Goal: Task Accomplishment & Management: Use online tool/utility

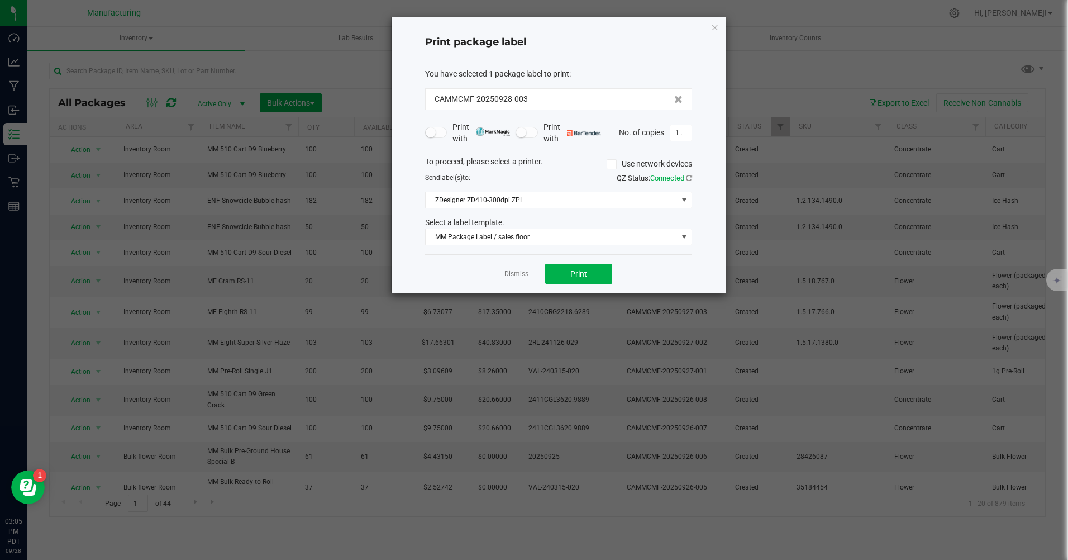
click at [715, 28] on icon "button" at bounding box center [715, 26] width 8 height 13
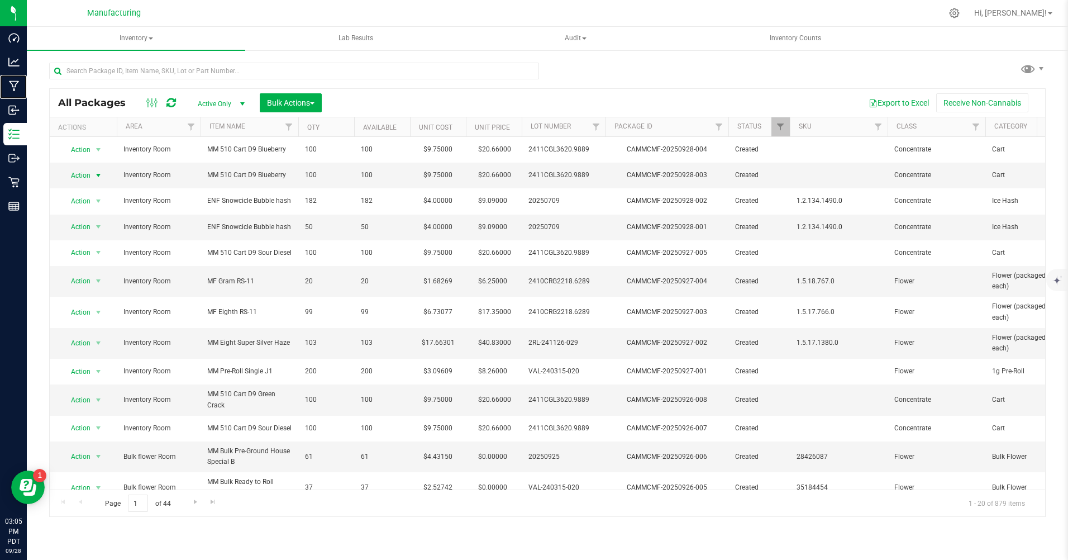
click at [0, 0] on p "Manufacturing" at bounding box center [0, 0] width 0 height 0
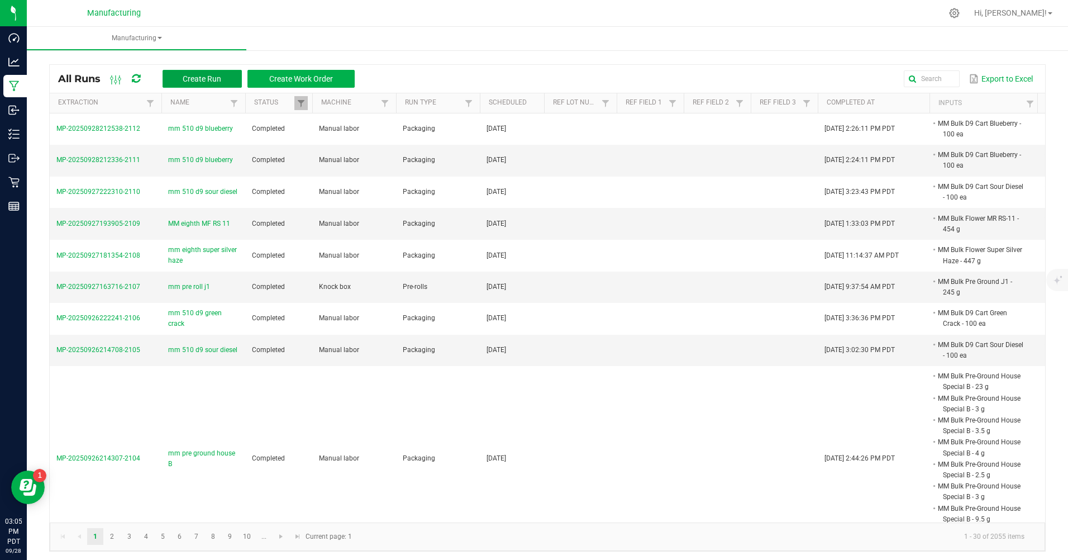
click at [203, 78] on span "Create Run" at bounding box center [202, 78] width 39 height 9
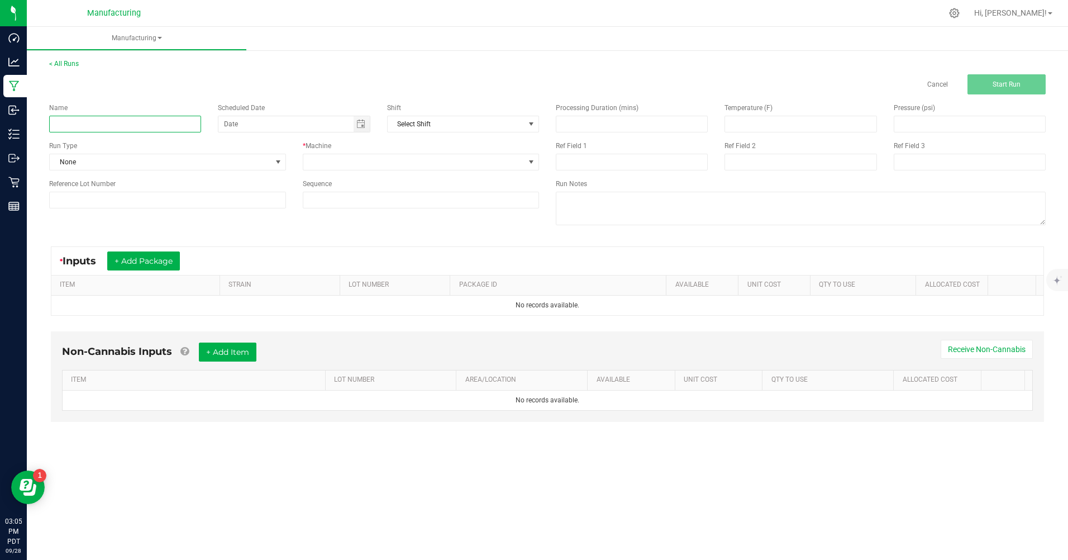
click at [106, 130] on input at bounding box center [125, 124] width 152 height 17
click at [122, 125] on input "mm 510 cart d9 bubblegum" at bounding box center [125, 124] width 152 height 17
type input "mm 510 cart d9 bubbagum"
click at [129, 162] on span "None" at bounding box center [161, 162] width 222 height 16
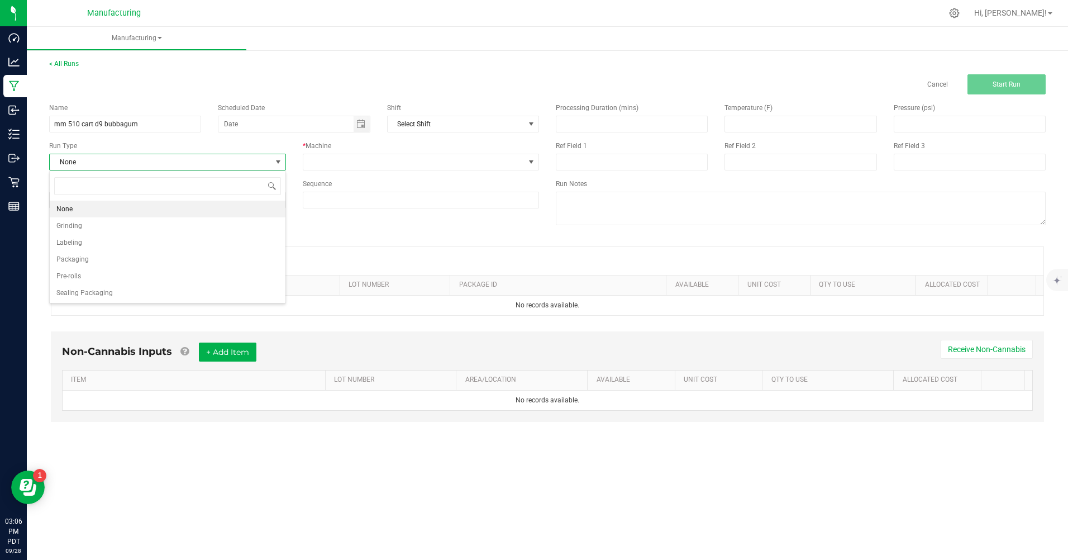
scroll to position [17, 236]
click at [78, 259] on span "Packaging" at bounding box center [72, 259] width 32 height 11
click at [361, 125] on span "Toggle calendar" at bounding box center [360, 123] width 9 height 9
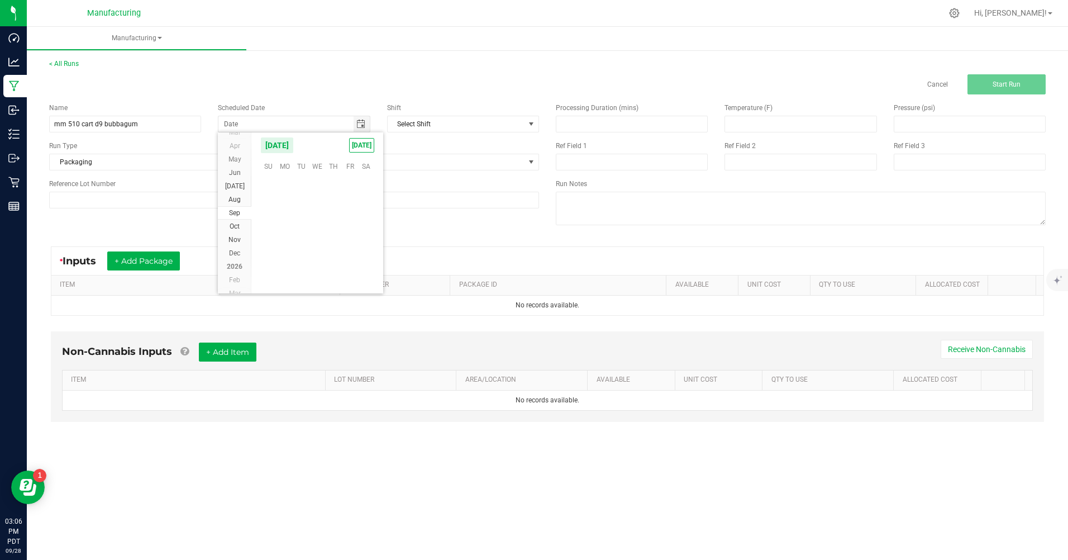
scroll to position [181139, 0]
click at [359, 142] on span "[DATE]" at bounding box center [361, 145] width 25 height 15
type input "[DATE]"
click at [353, 162] on span at bounding box center [414, 162] width 222 height 16
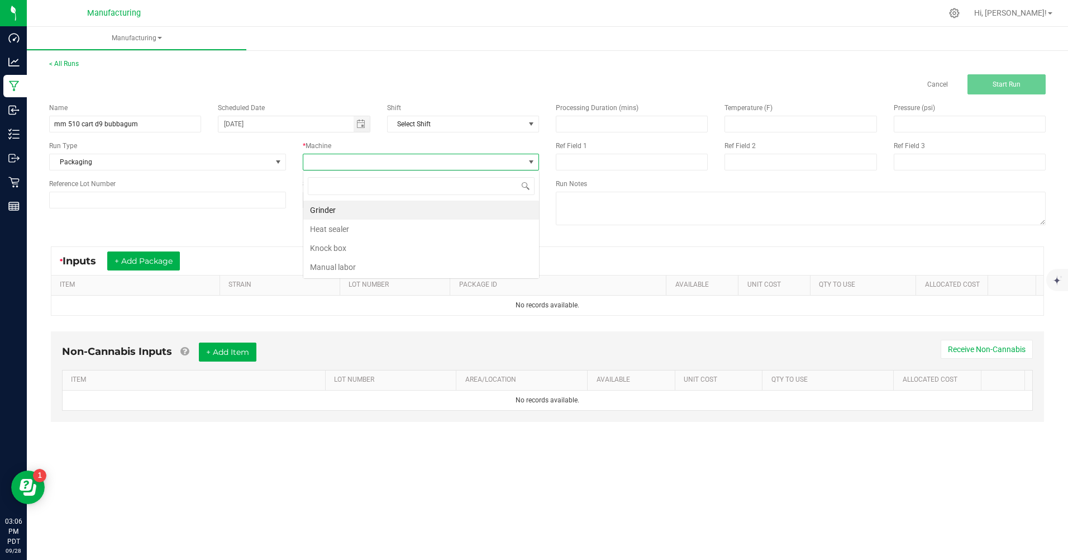
scroll to position [17, 236]
click at [348, 263] on li "Manual labor" at bounding box center [421, 266] width 236 height 19
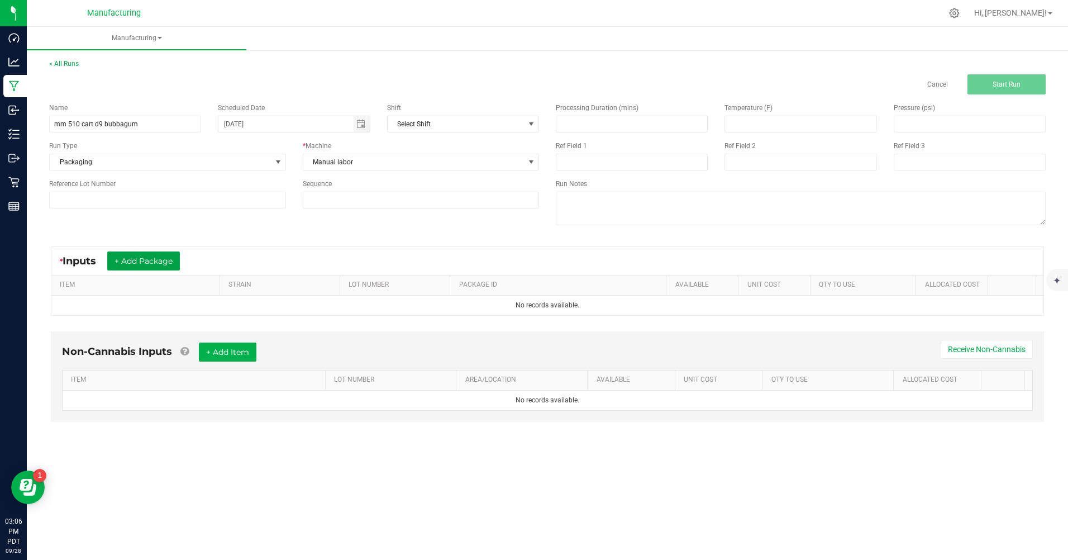
click at [162, 265] on button "+ Add Package" at bounding box center [143, 260] width 73 height 19
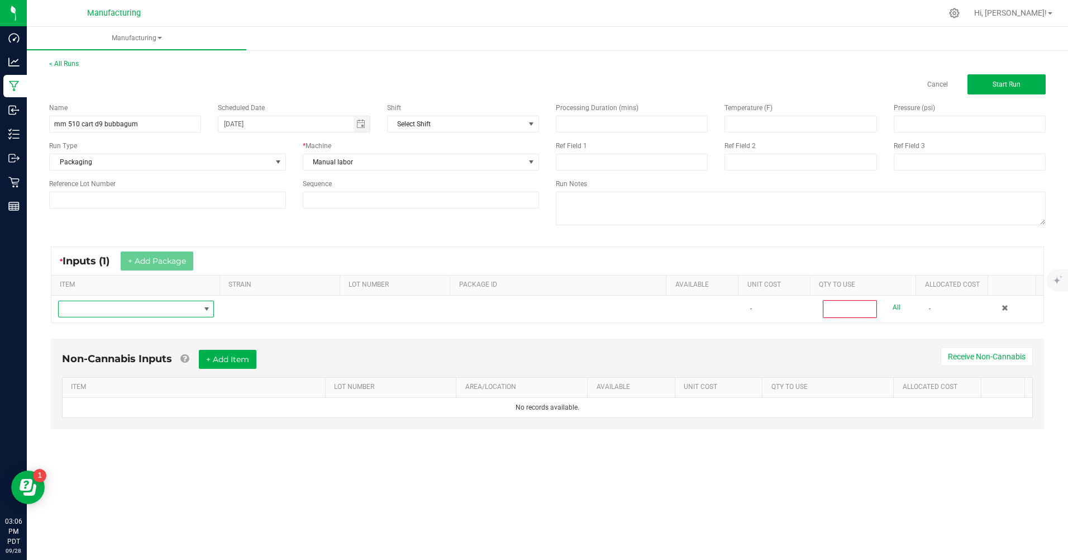
click at [116, 310] on span "NO DATA FOUND" at bounding box center [129, 309] width 141 height 16
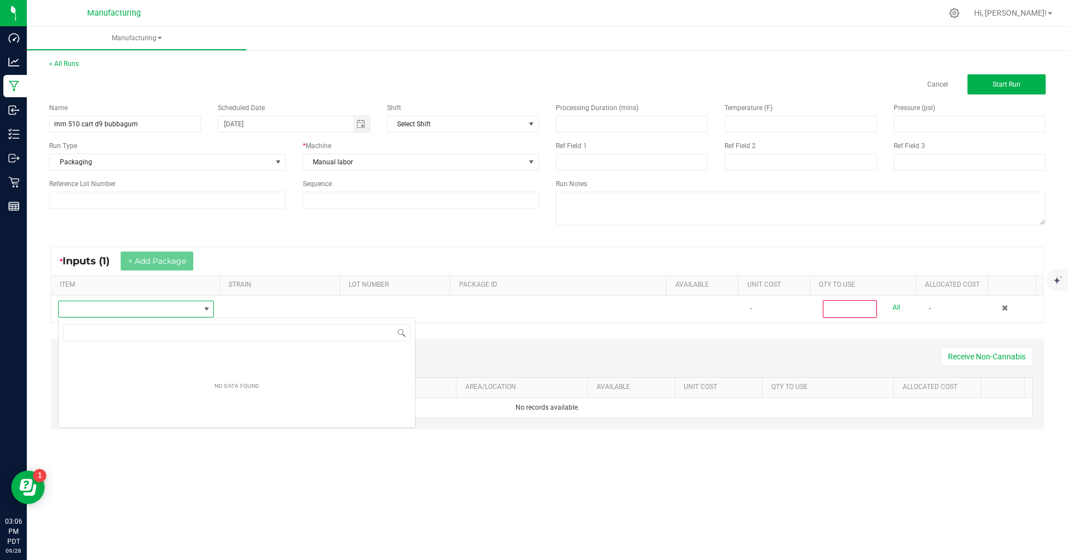
scroll to position [17, 155]
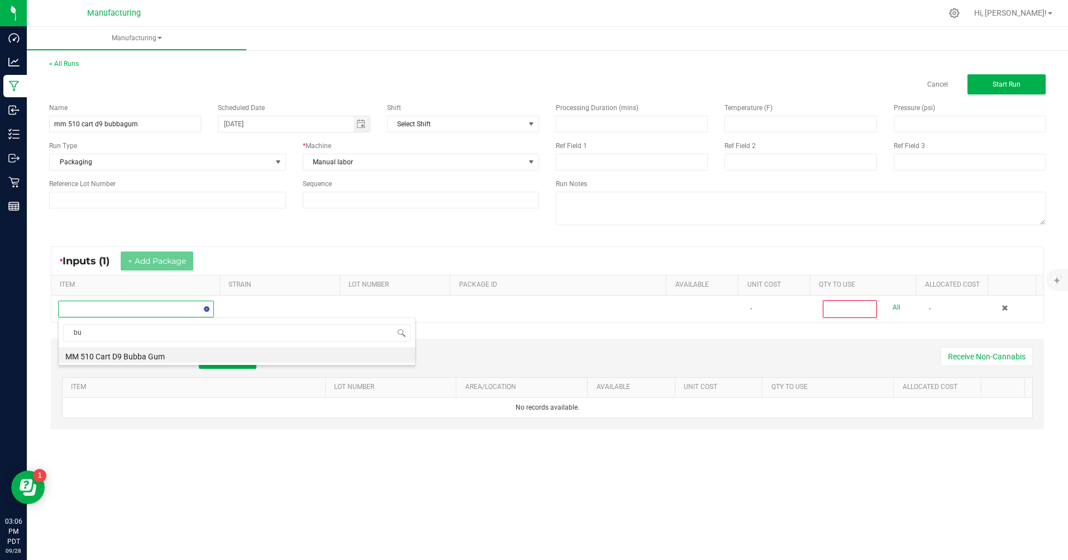
type input "b"
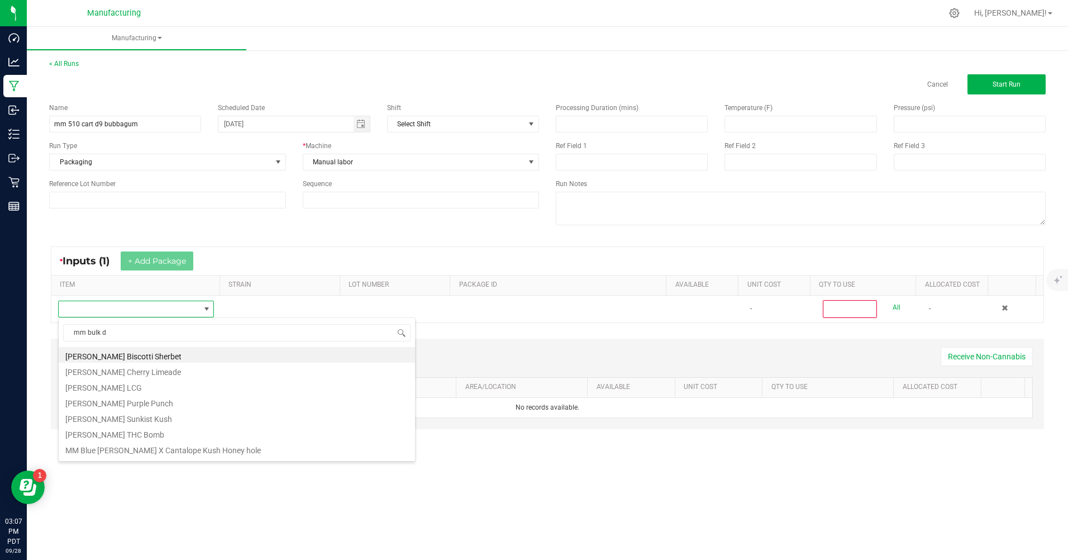
type input "mm bulk d9"
click at [112, 372] on li "MM Bulk D9 Cart Bubblegum" at bounding box center [237, 370] width 356 height 16
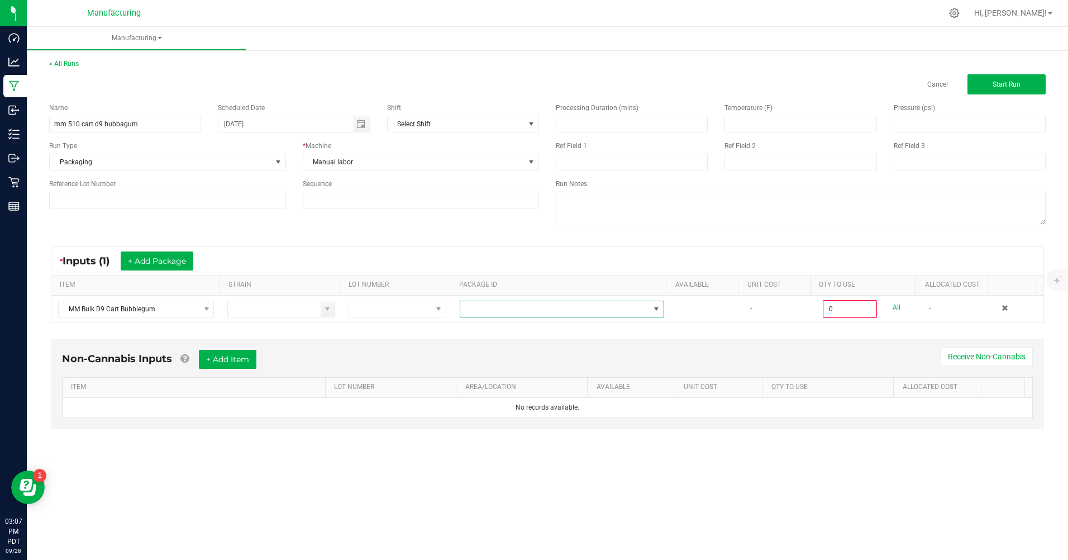
click at [480, 312] on span at bounding box center [554, 309] width 189 height 16
click at [499, 353] on li "CAMMCMF-20250822-139" at bounding box center [558, 356] width 202 height 19
click at [892, 306] on link "All" at bounding box center [896, 307] width 8 height 15
type input "100 ea"
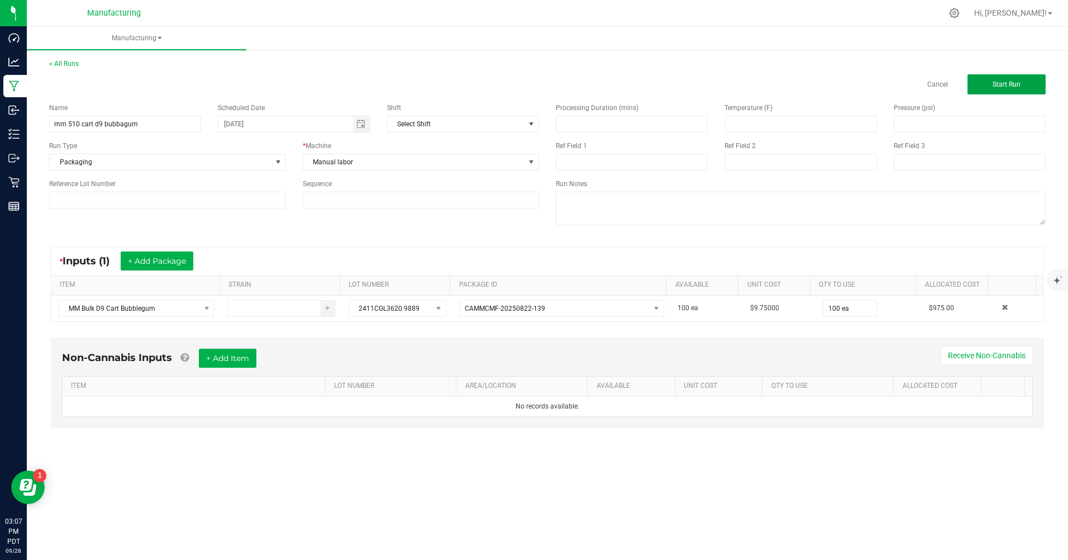
click at [998, 85] on span "Start Run" at bounding box center [1006, 84] width 28 height 8
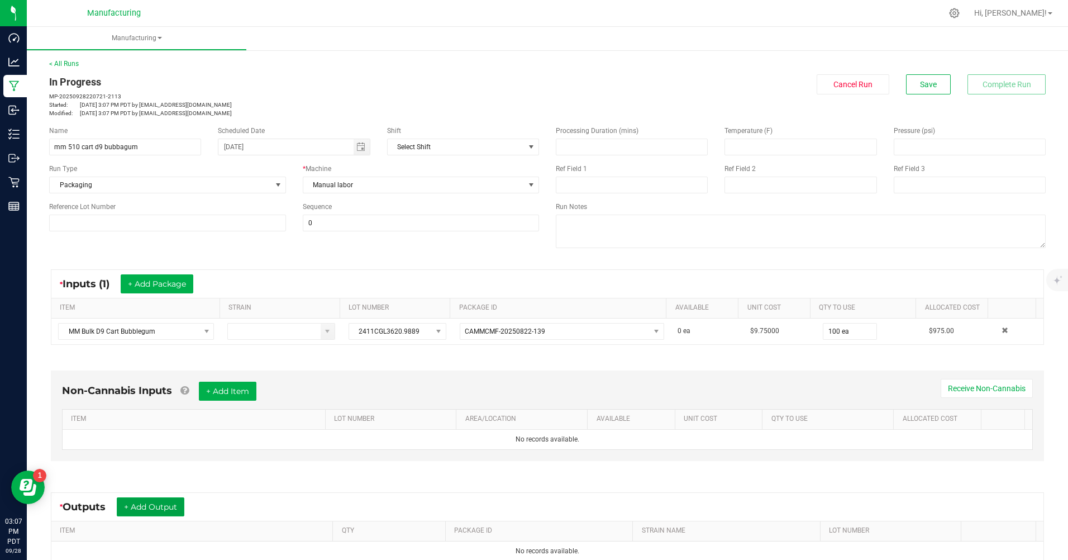
click at [171, 502] on button "+ Add Output" at bounding box center [151, 506] width 68 height 19
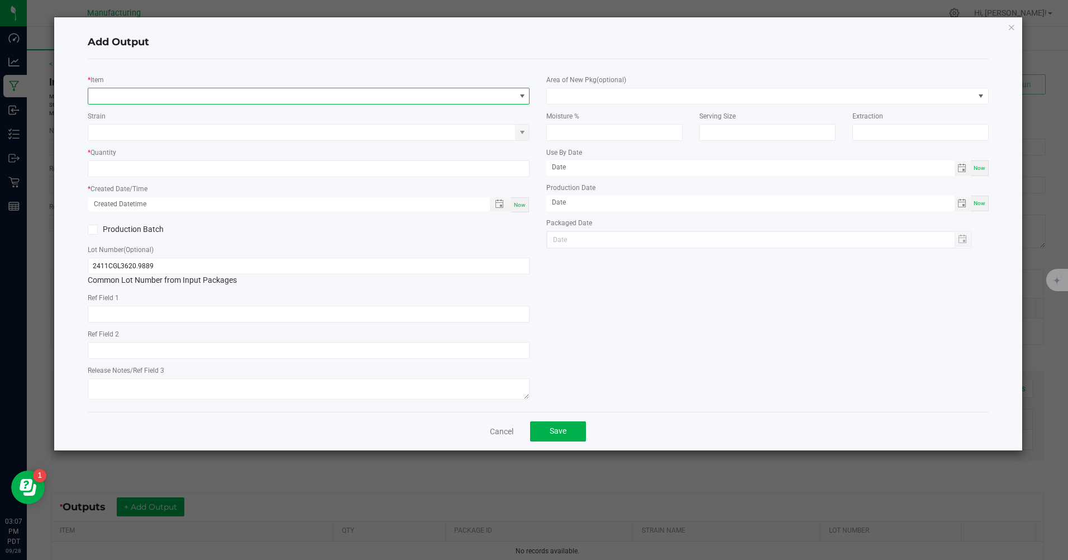
click at [112, 92] on span "NO DATA FOUND" at bounding box center [301, 96] width 427 height 16
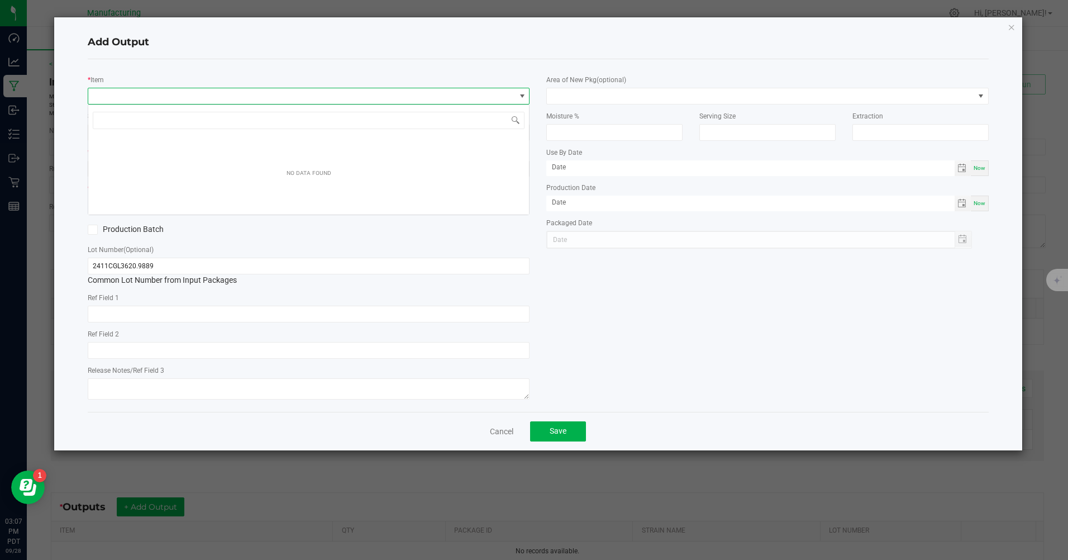
scroll to position [17, 442]
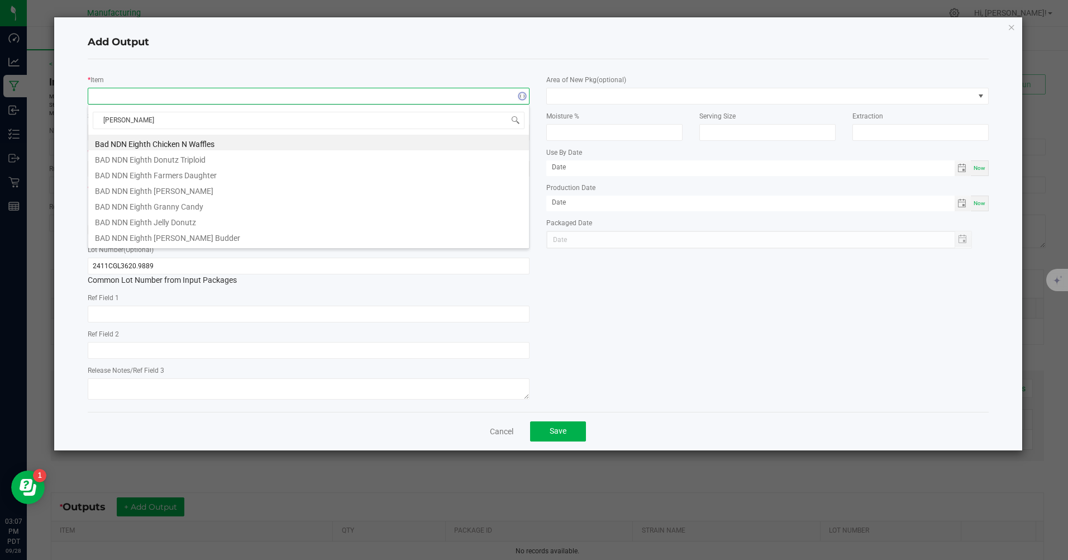
type input "bubba"
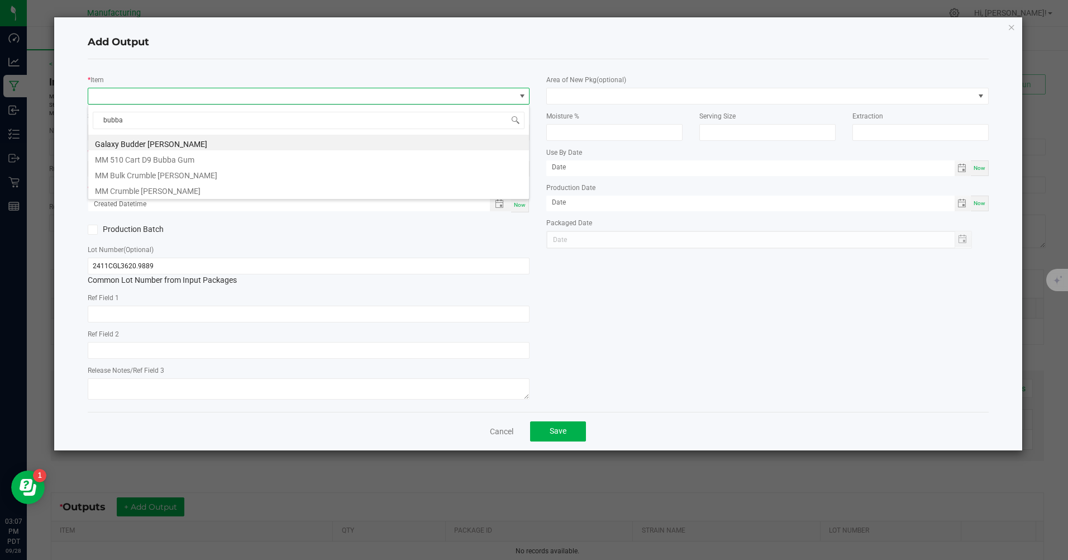
click at [133, 164] on li "MM 510 Cart D9 Bubba Gum" at bounding box center [308, 158] width 441 height 16
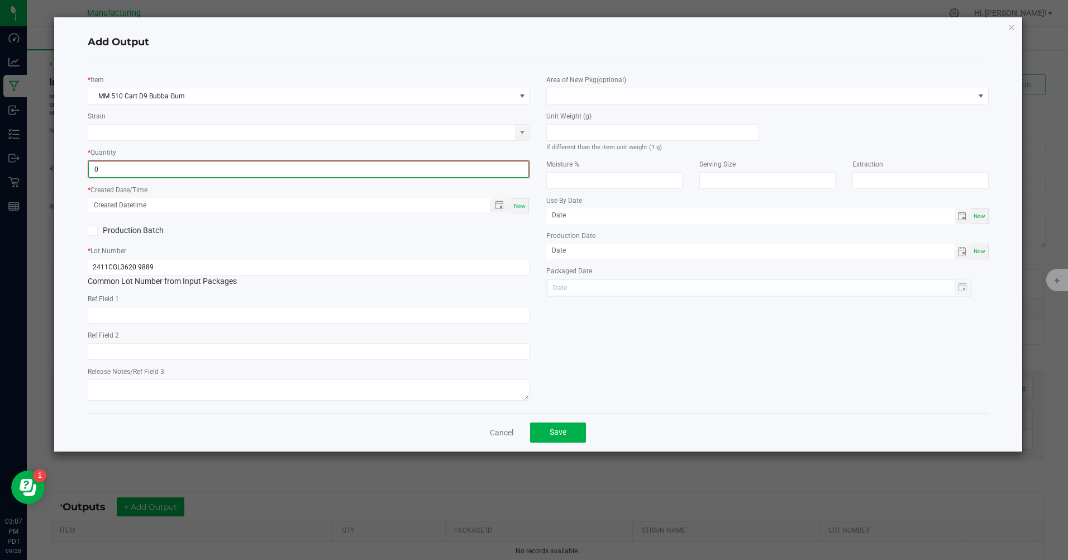
click at [127, 176] on input "0" at bounding box center [308, 169] width 439 height 16
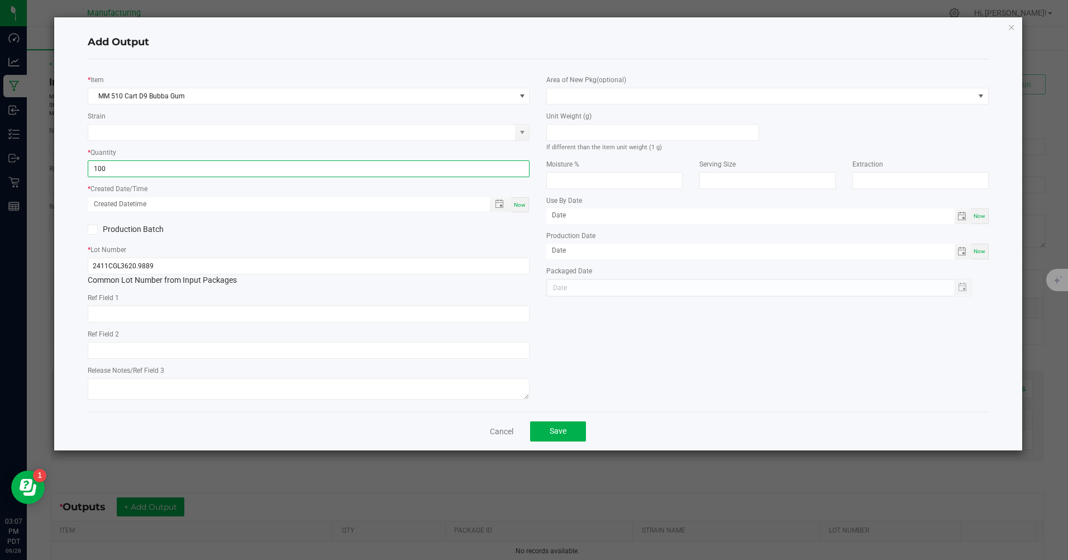
type input "100 ea"
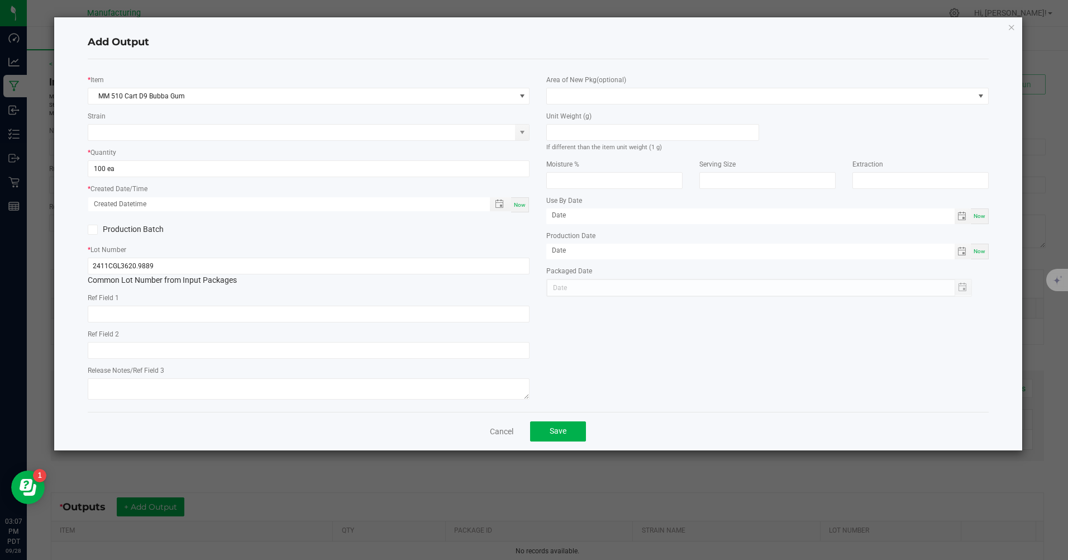
click at [520, 210] on div "Now" at bounding box center [520, 204] width 18 height 15
type input "[DATE] 3:07 PM"
type input "[DATE]"
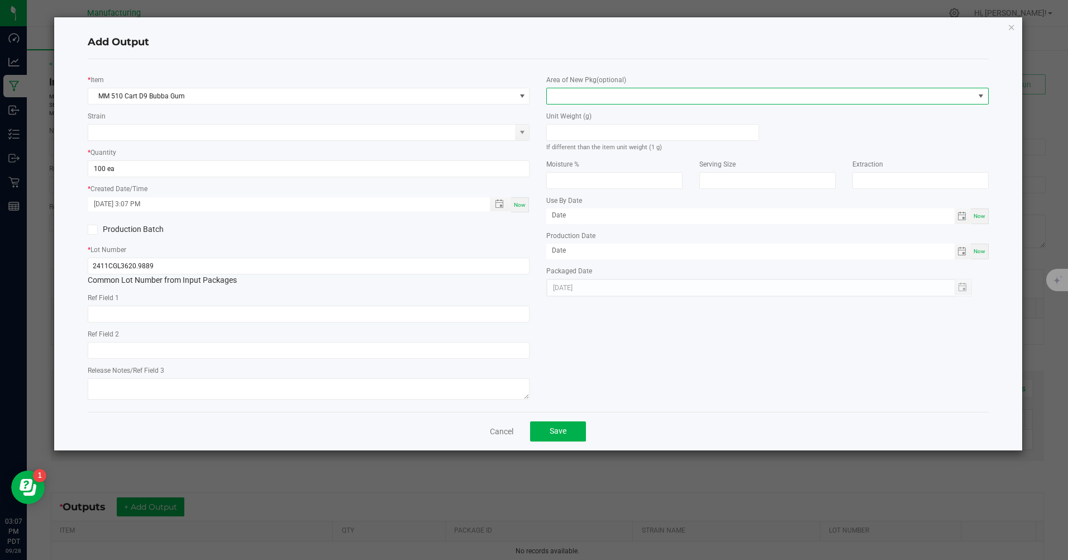
click at [581, 98] on span at bounding box center [760, 96] width 427 height 16
click at [601, 237] on li "Inventory Room" at bounding box center [767, 239] width 441 height 19
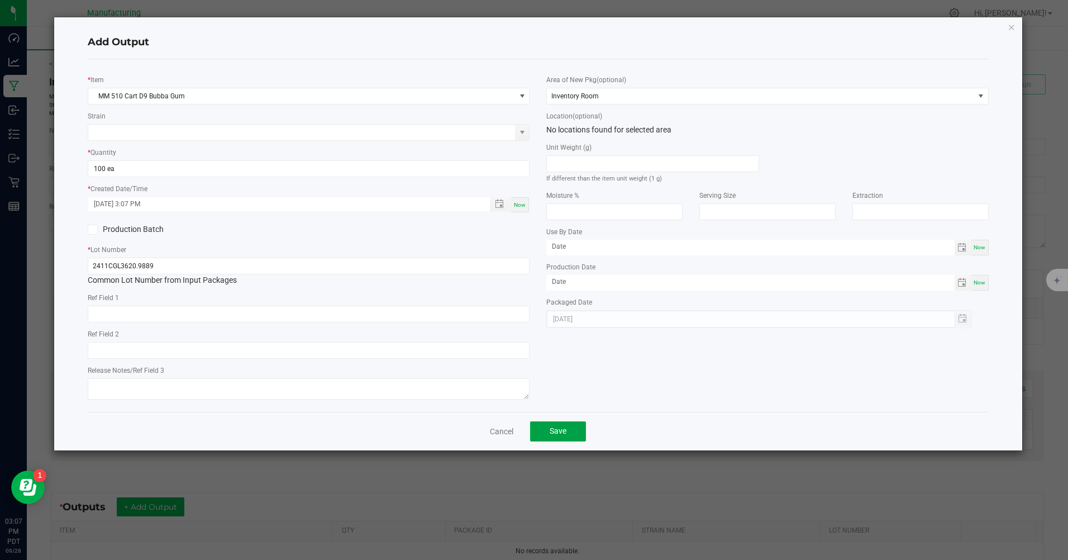
click at [561, 431] on span "Save" at bounding box center [557, 430] width 17 height 9
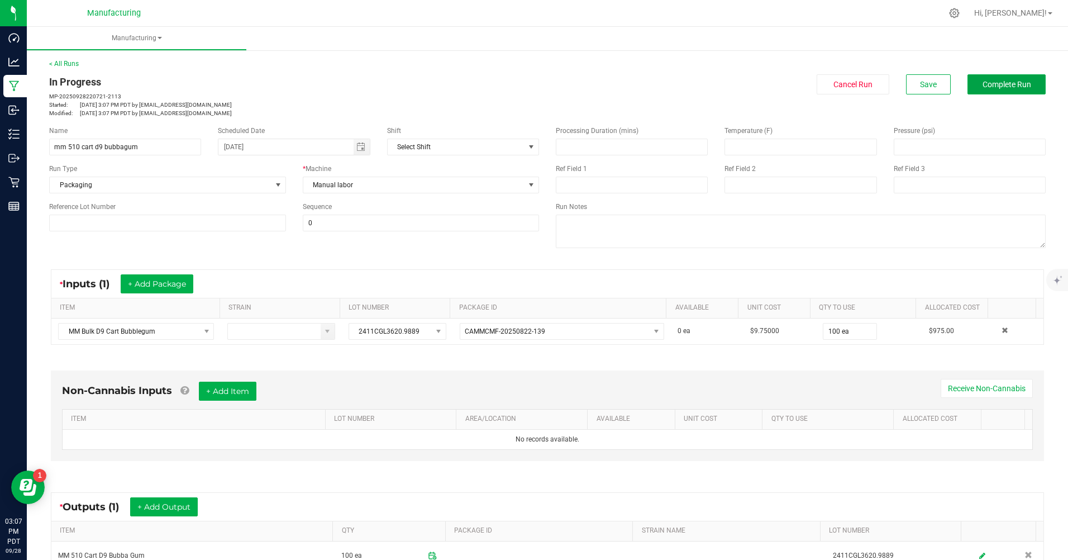
click at [994, 90] on button "Complete Run" at bounding box center [1006, 84] width 78 height 20
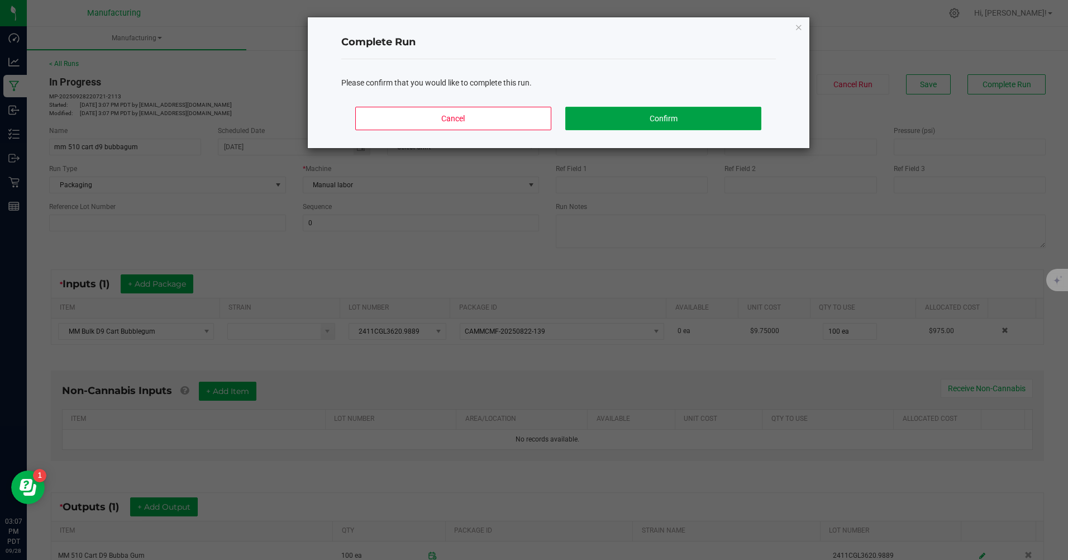
click at [681, 115] on button "Confirm" at bounding box center [662, 118] width 195 height 23
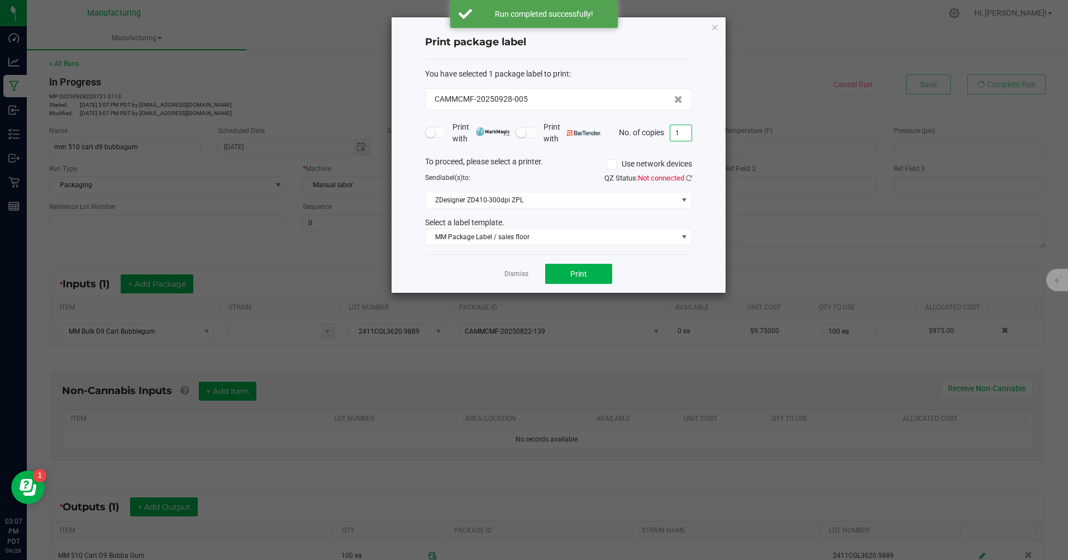
click at [686, 132] on input "1" at bounding box center [680, 133] width 21 height 16
type input "100"
click at [575, 274] on span "Print" at bounding box center [578, 273] width 17 height 9
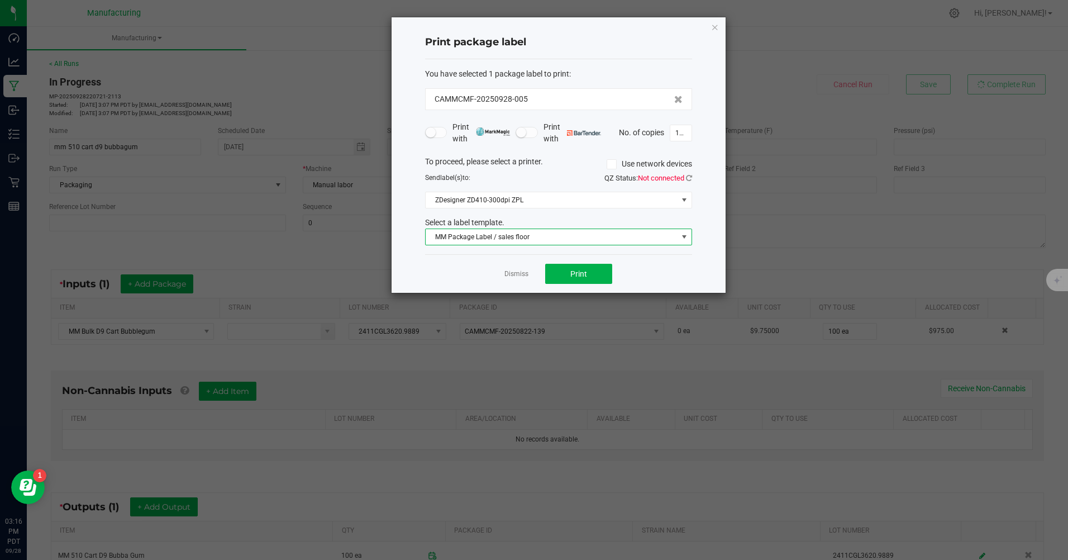
click at [542, 236] on span "MM Package Label / sales floor" at bounding box center [552, 237] width 252 height 16
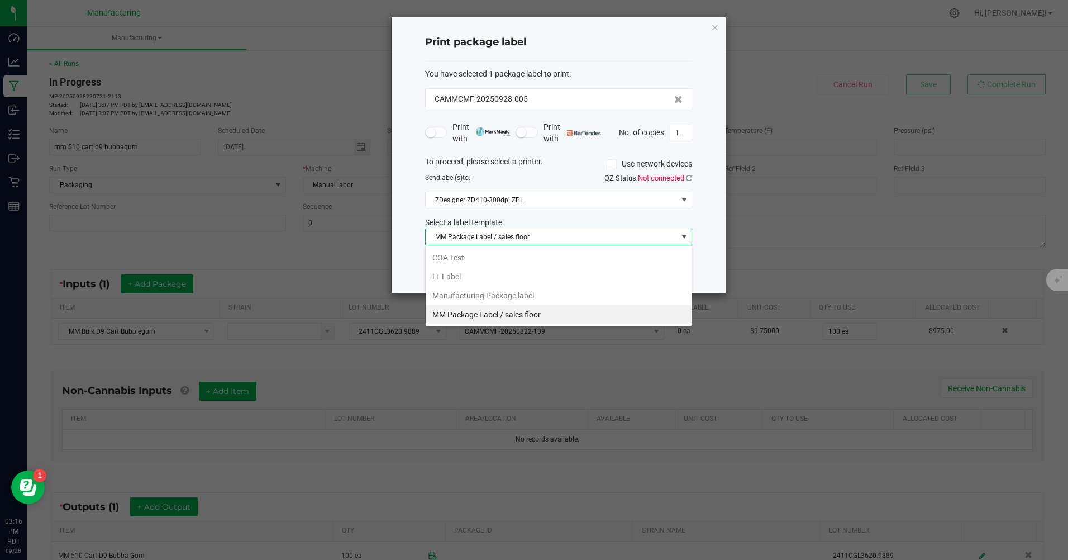
scroll to position [17, 267]
click at [499, 293] on li "Manufacturing Package label" at bounding box center [559, 295] width 266 height 19
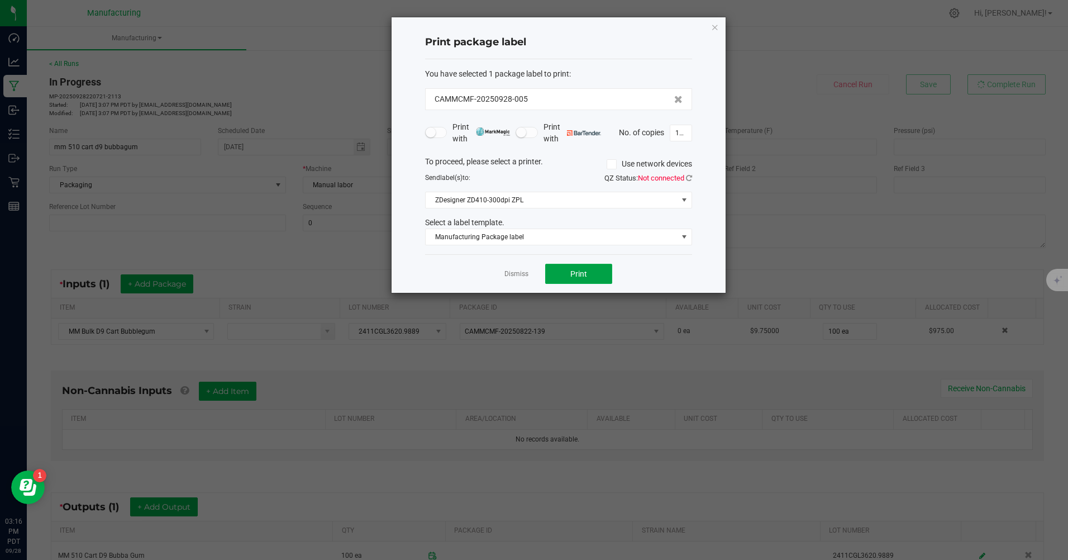
click at [562, 272] on button "Print" at bounding box center [578, 274] width 67 height 20
click at [716, 28] on icon "button" at bounding box center [715, 26] width 8 height 13
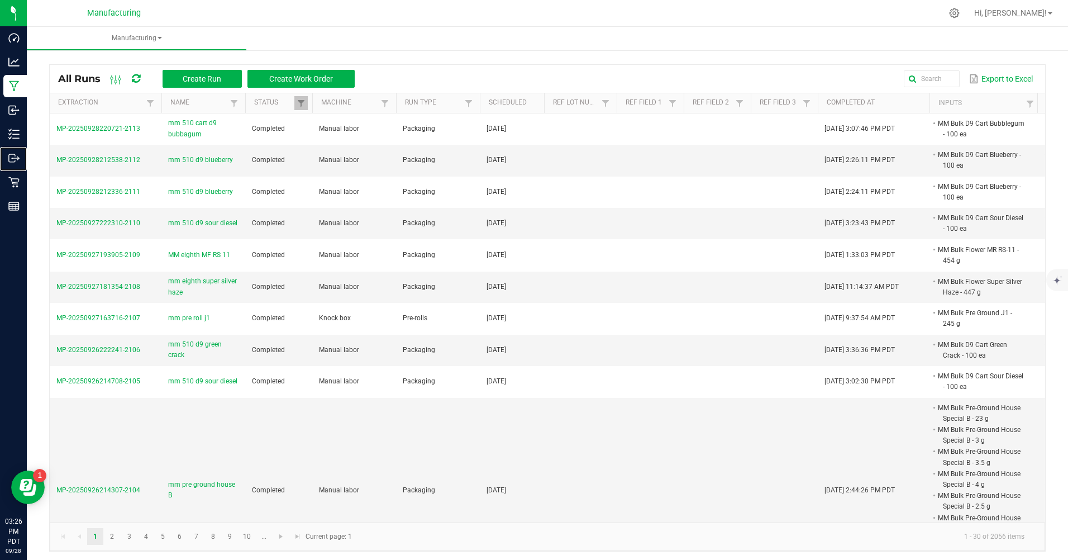
click at [0, 0] on p "Outbound" at bounding box center [0, 0] width 0 height 0
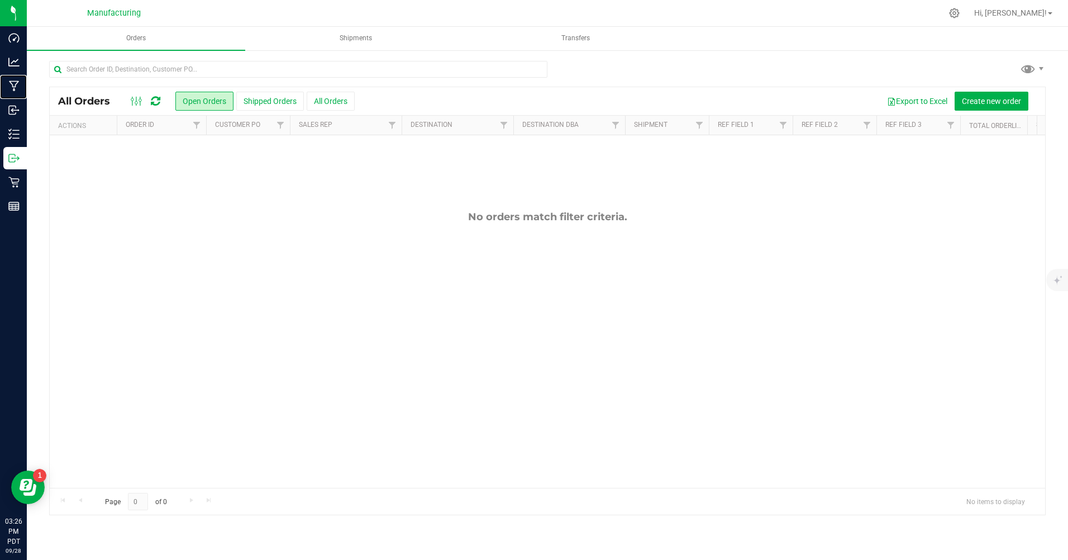
click at [0, 0] on p "Manufacturing" at bounding box center [0, 0] width 0 height 0
